Goal: Information Seeking & Learning: Learn about a topic

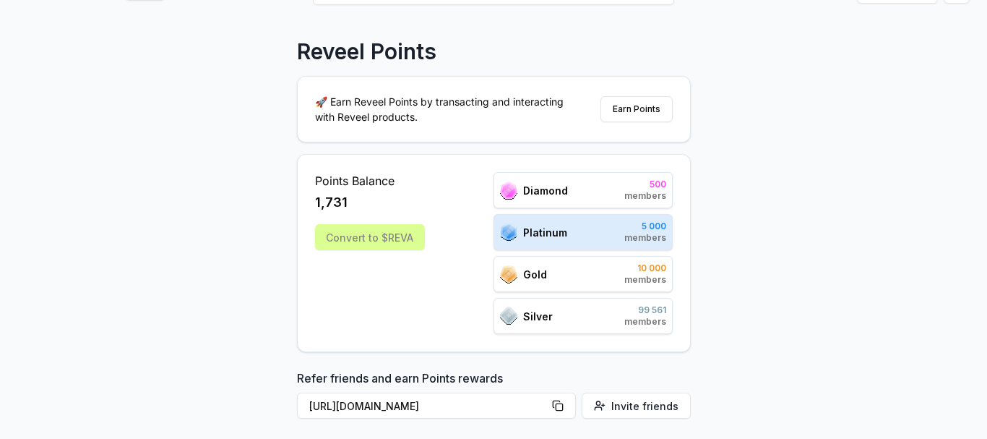
scroll to position [145, 0]
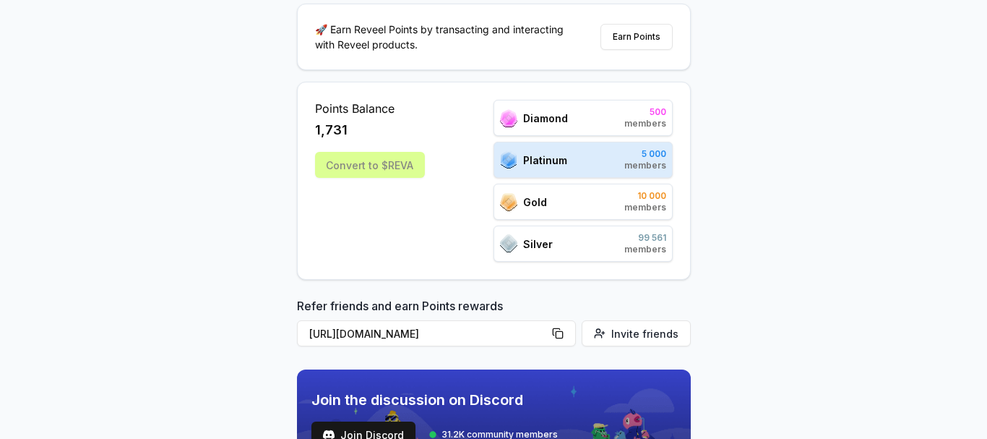
click at [723, 219] on div "Reveel Points 🚀 Earn Reveel Points by transacting and interacting with Reveel p…" at bounding box center [493, 136] width 987 height 398
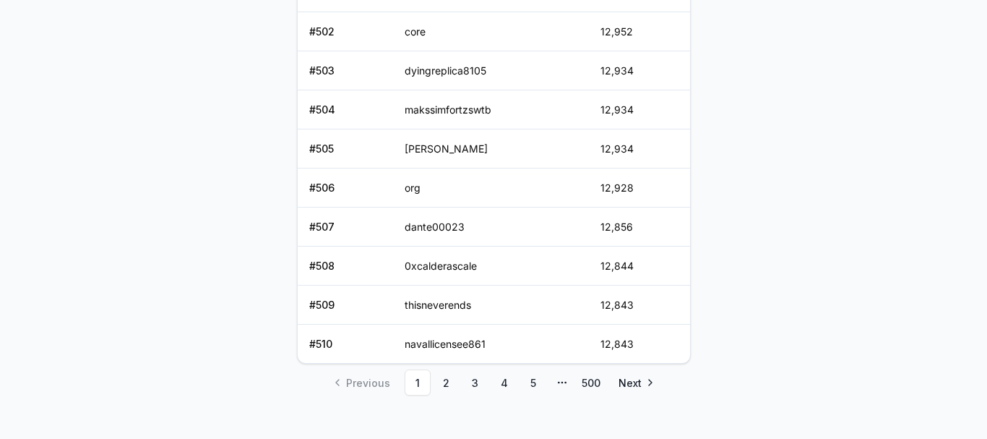
scroll to position [809, 0]
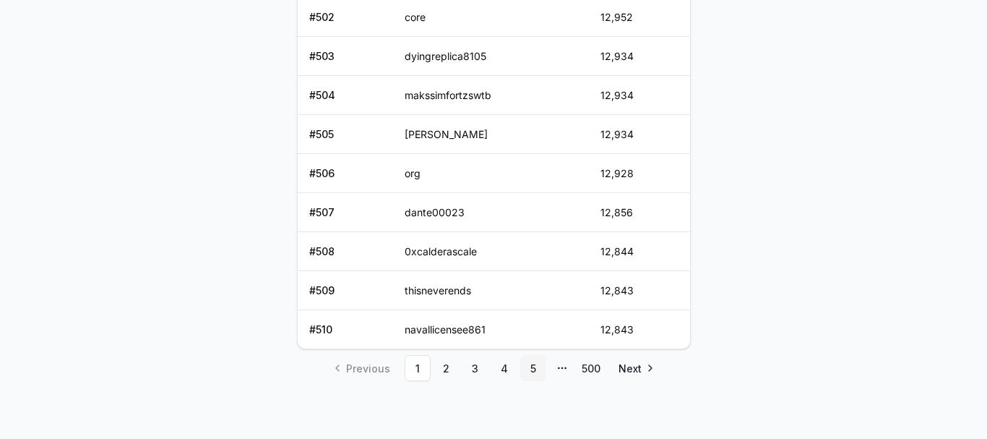
click at [533, 373] on link "5" at bounding box center [533, 368] width 26 height 26
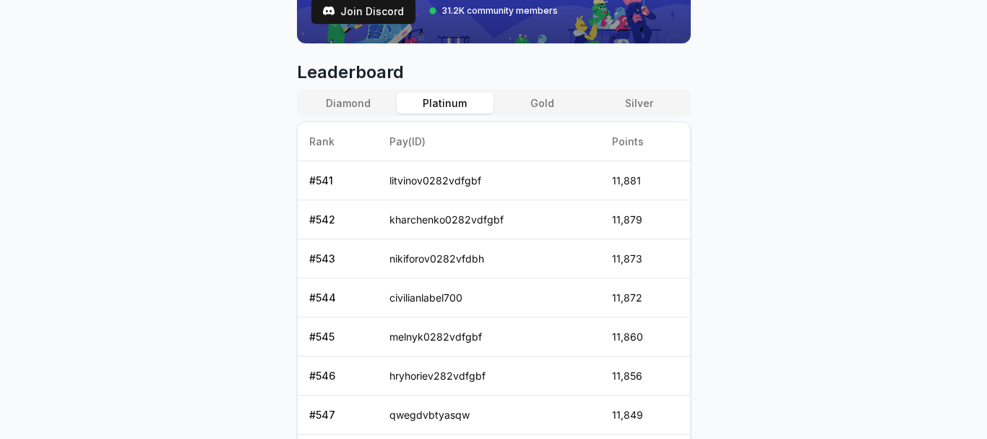
scroll to position [553, 0]
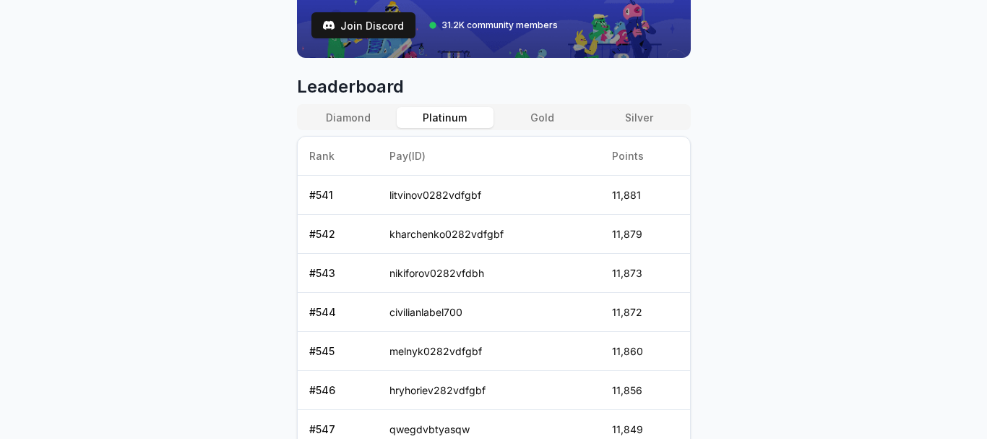
click at [537, 116] on button "Gold" at bounding box center [542, 117] width 97 height 21
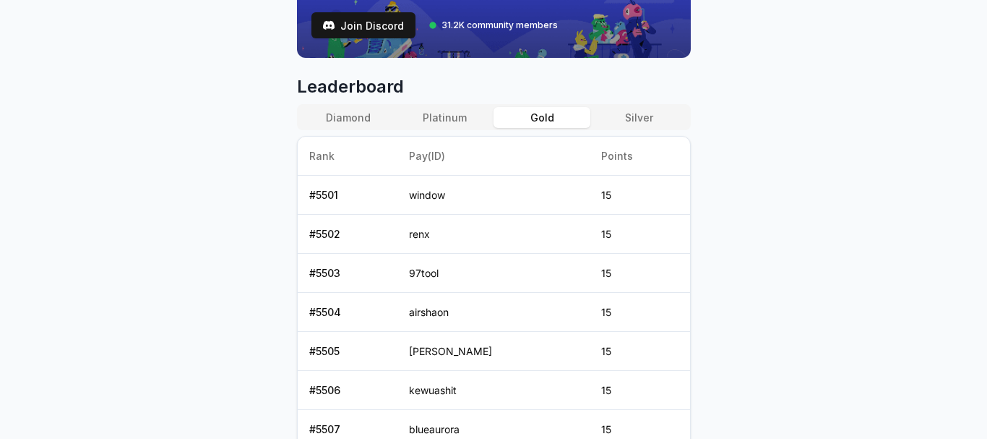
click at [619, 124] on button "Silver" at bounding box center [638, 117] width 97 height 21
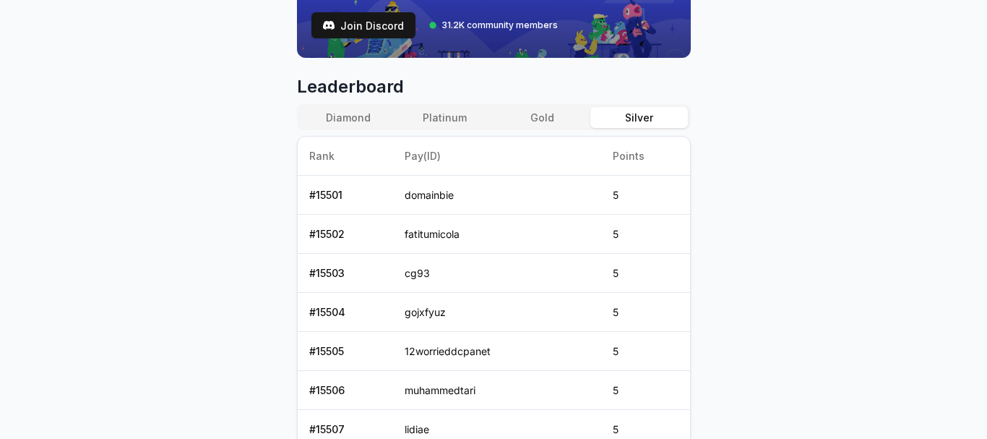
click at [465, 116] on button "Platinum" at bounding box center [445, 117] width 97 height 21
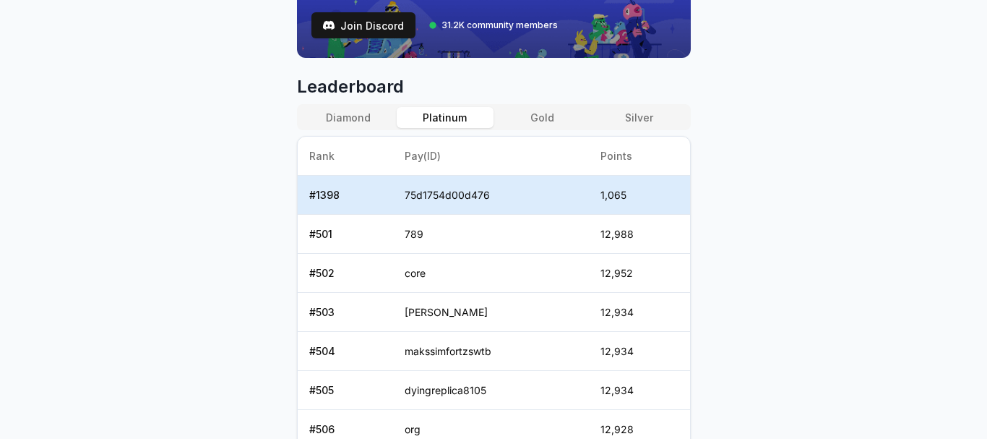
click at [658, 119] on button "Silver" at bounding box center [638, 117] width 97 height 21
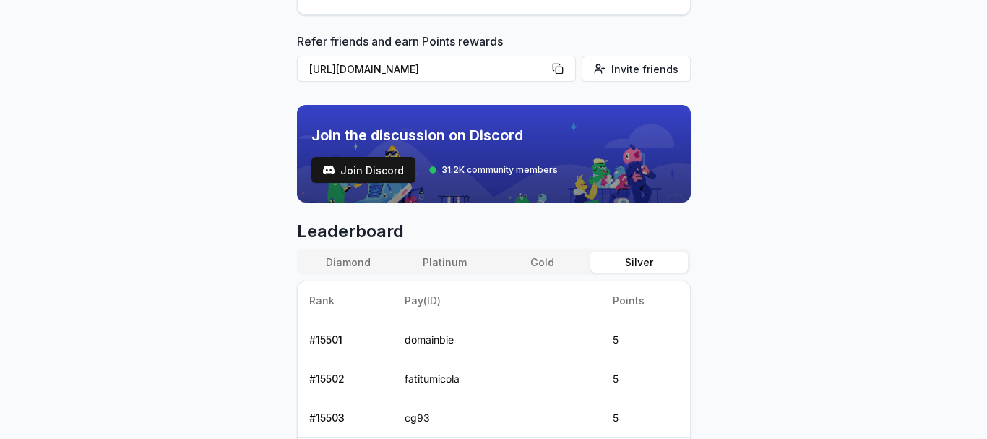
scroll to position [481, 0]
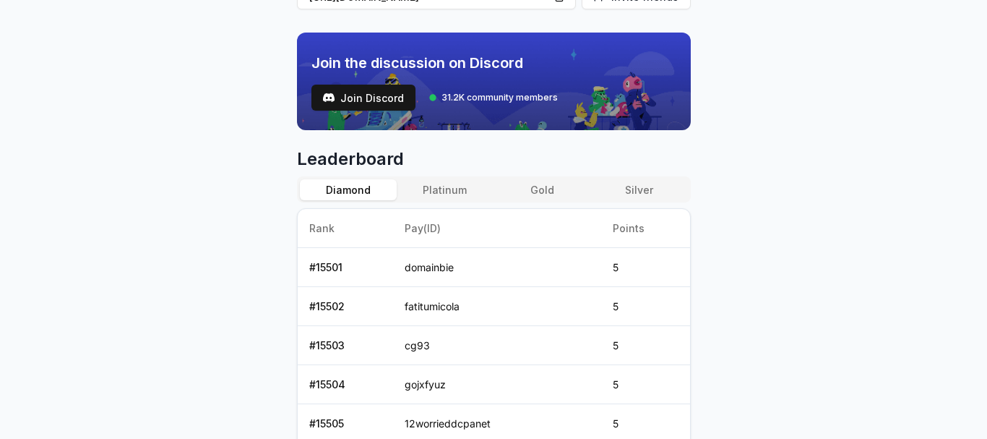
click at [371, 186] on button "Diamond" at bounding box center [348, 189] width 97 height 21
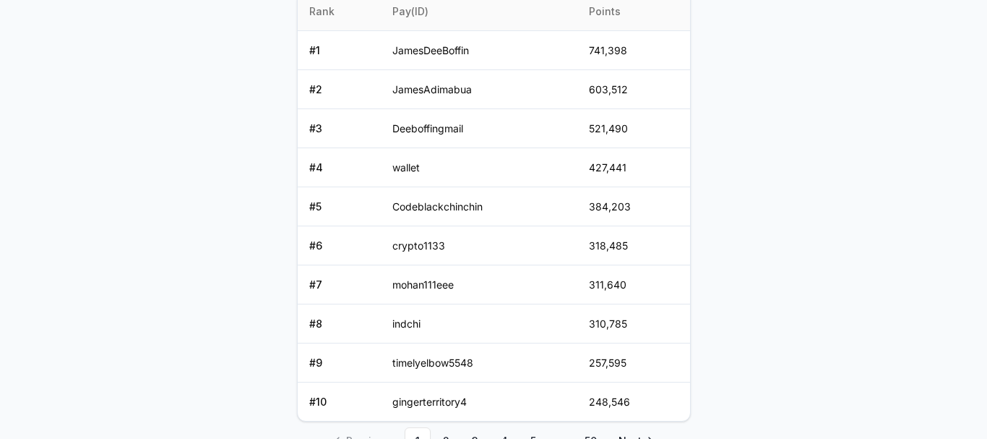
scroll to position [770, 0]
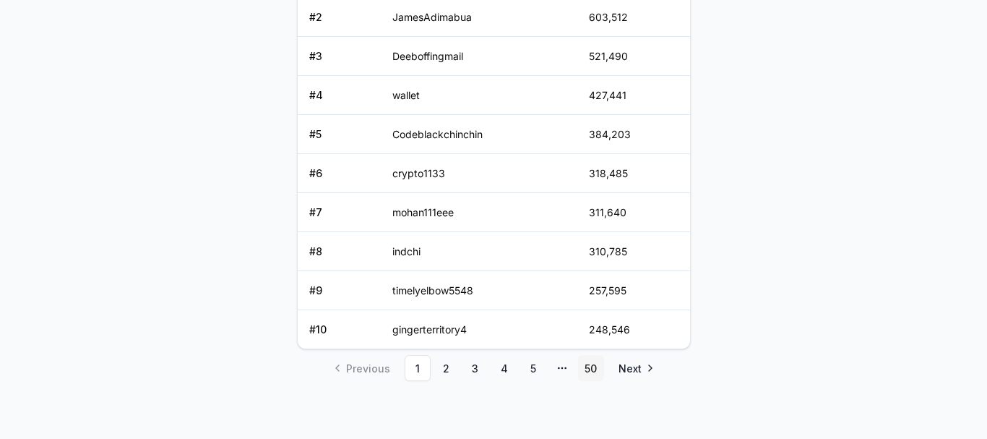
click at [595, 368] on link "50" at bounding box center [591, 368] width 26 height 26
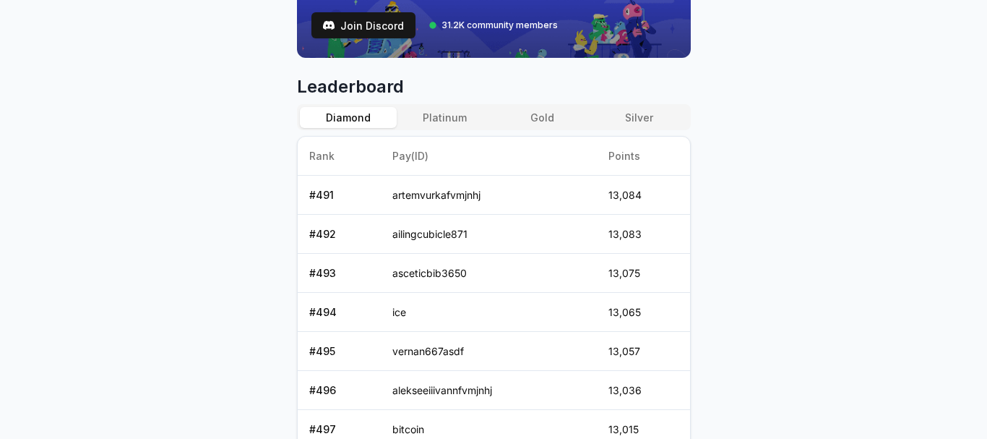
scroll to position [481, 0]
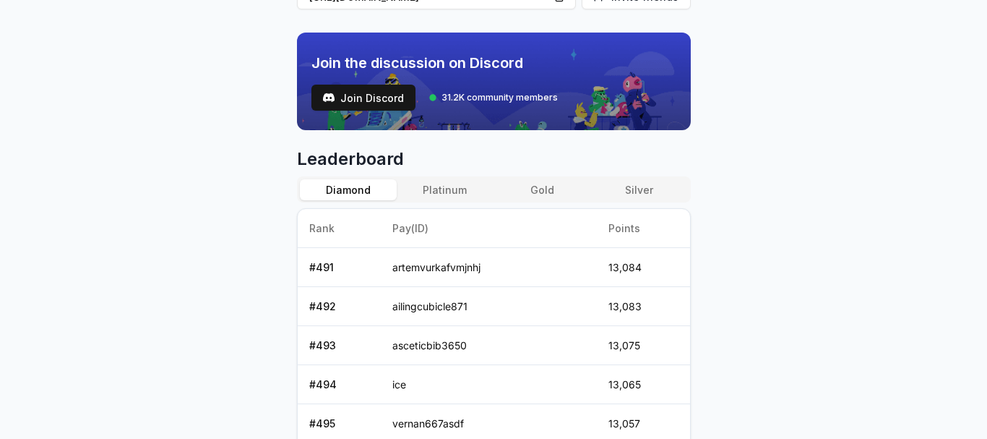
click at [452, 189] on button "Platinum" at bounding box center [445, 189] width 97 height 21
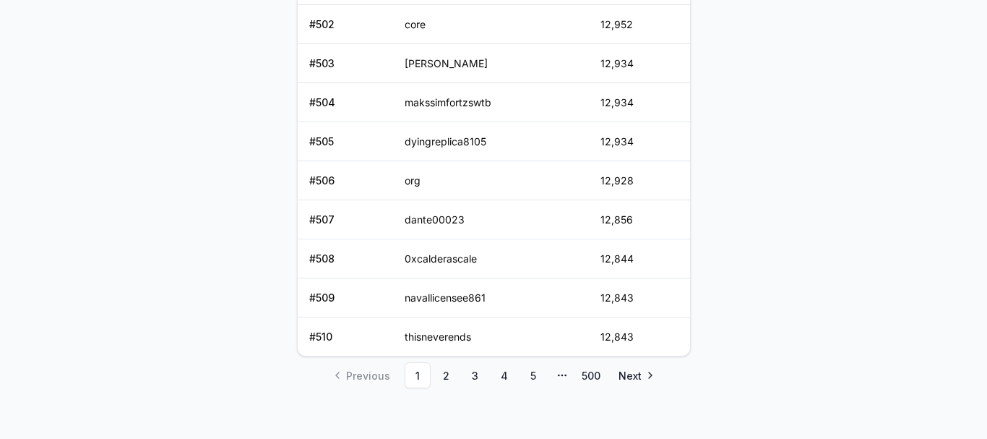
scroll to position [809, 0]
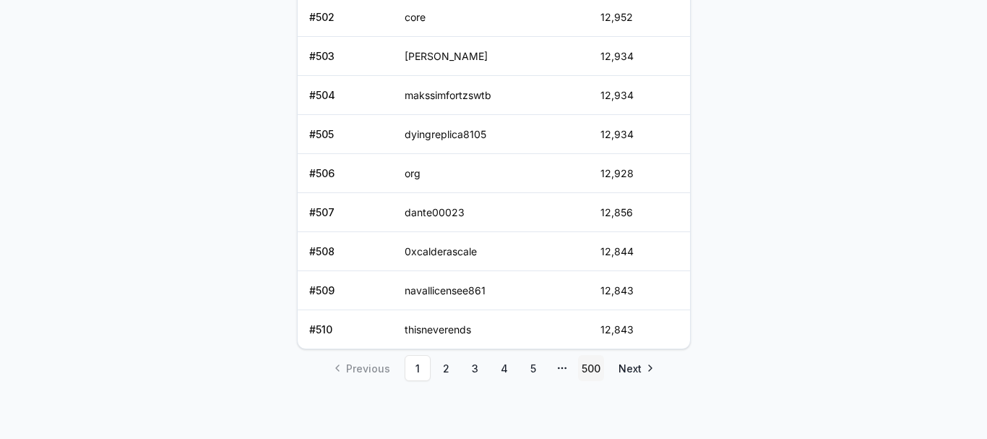
click at [590, 366] on link "500" at bounding box center [591, 368] width 26 height 26
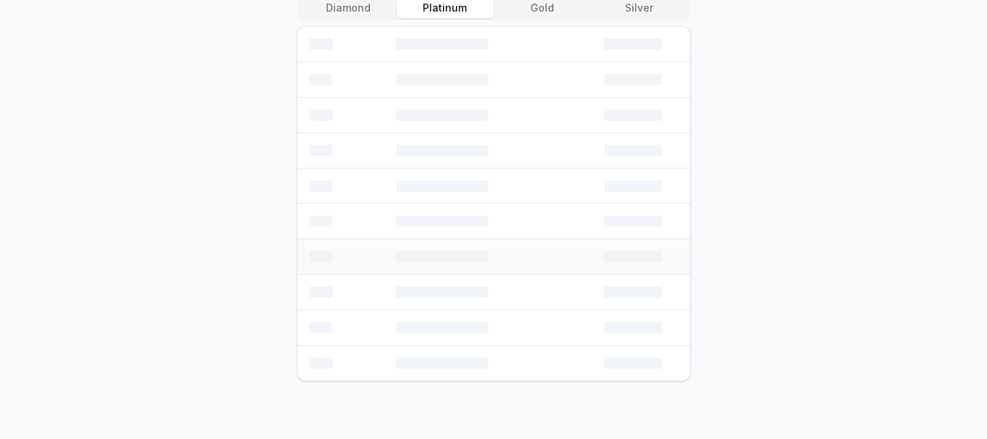
scroll to position [770, 0]
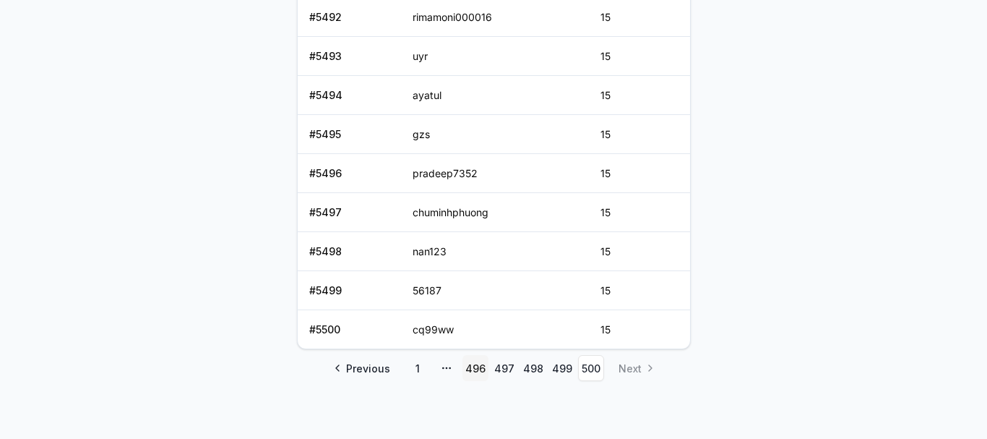
click at [476, 374] on link "496" at bounding box center [475, 368] width 26 height 26
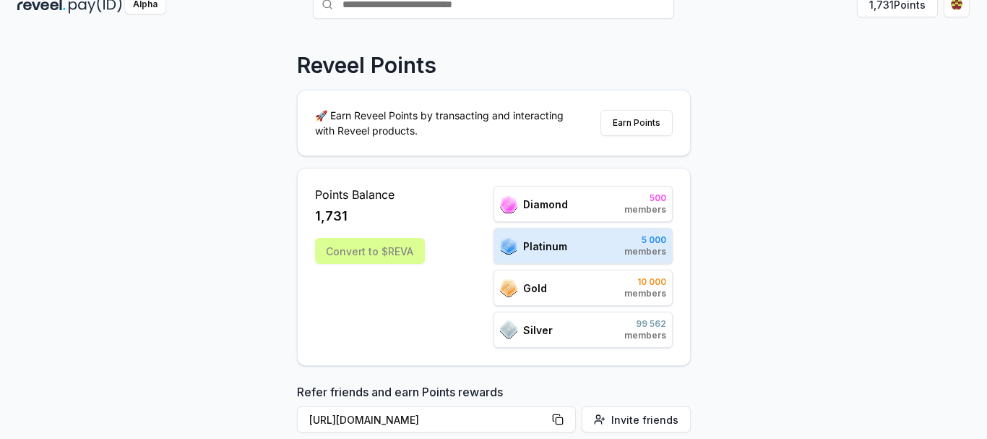
scroll to position [0, 0]
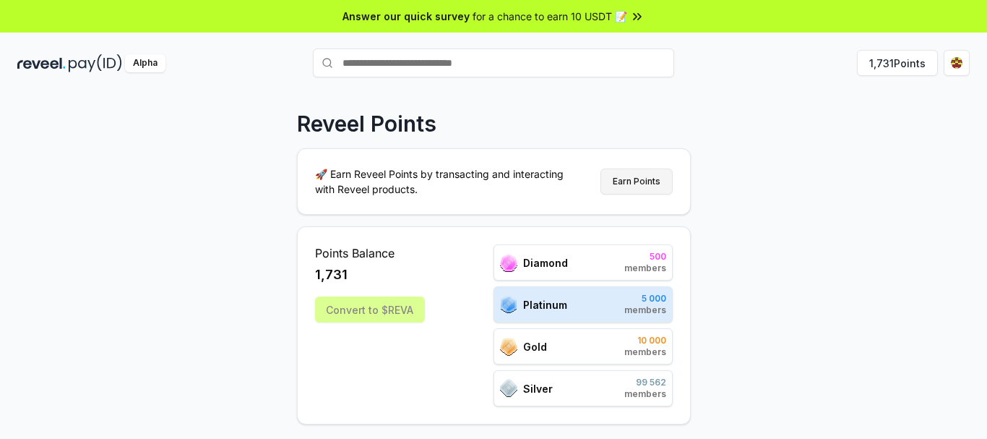
click at [617, 184] on button "Earn Points" at bounding box center [636, 181] width 72 height 26
